Goal: Find specific fact: Find specific fact

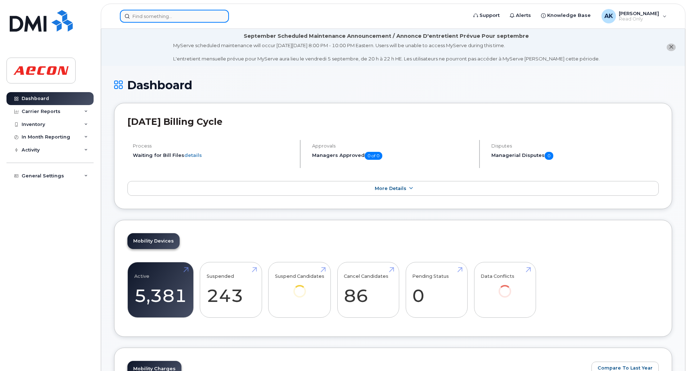
click at [146, 17] on input at bounding box center [174, 16] width 109 height 13
paste input "416 660 1632"
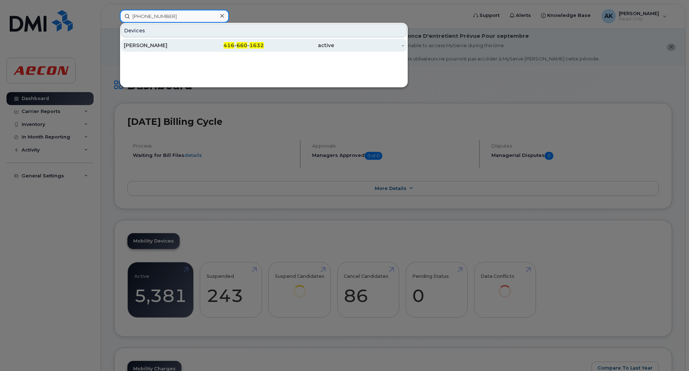
type input "416 660 1632"
click at [156, 50] on div "[PERSON_NAME]" at bounding box center [159, 45] width 70 height 13
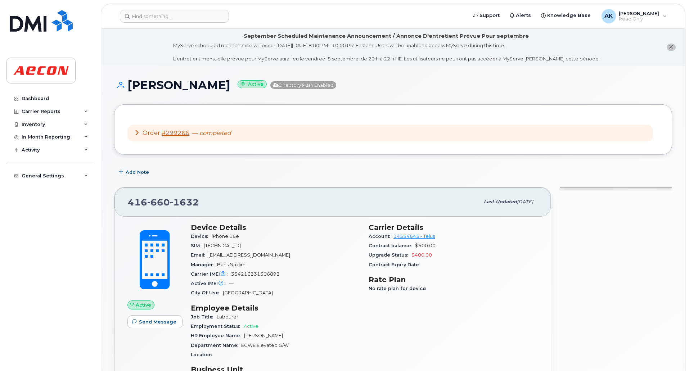
click at [285, 244] on div "SIM [TECHNICAL_ID]" at bounding box center [275, 245] width 169 height 9
click at [270, 242] on div "SIM [TECHNICAL_ID]" at bounding box center [275, 245] width 169 height 9
